Goal: Go to known website: Go to known website

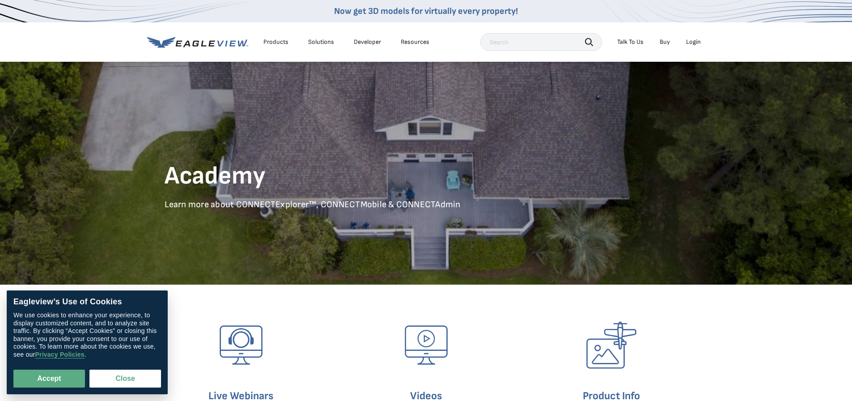
click at [692, 46] on div "Login" at bounding box center [693, 42] width 15 height 8
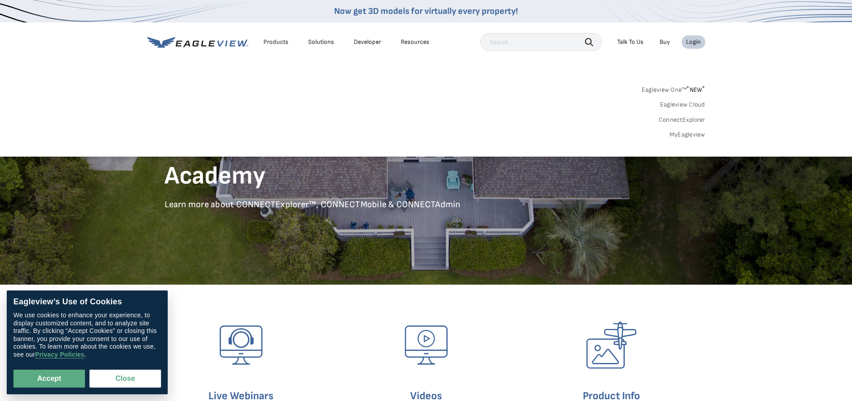
click at [687, 137] on link "MyEagleview" at bounding box center [688, 135] width 36 height 8
